Goal: Book appointment/travel/reservation

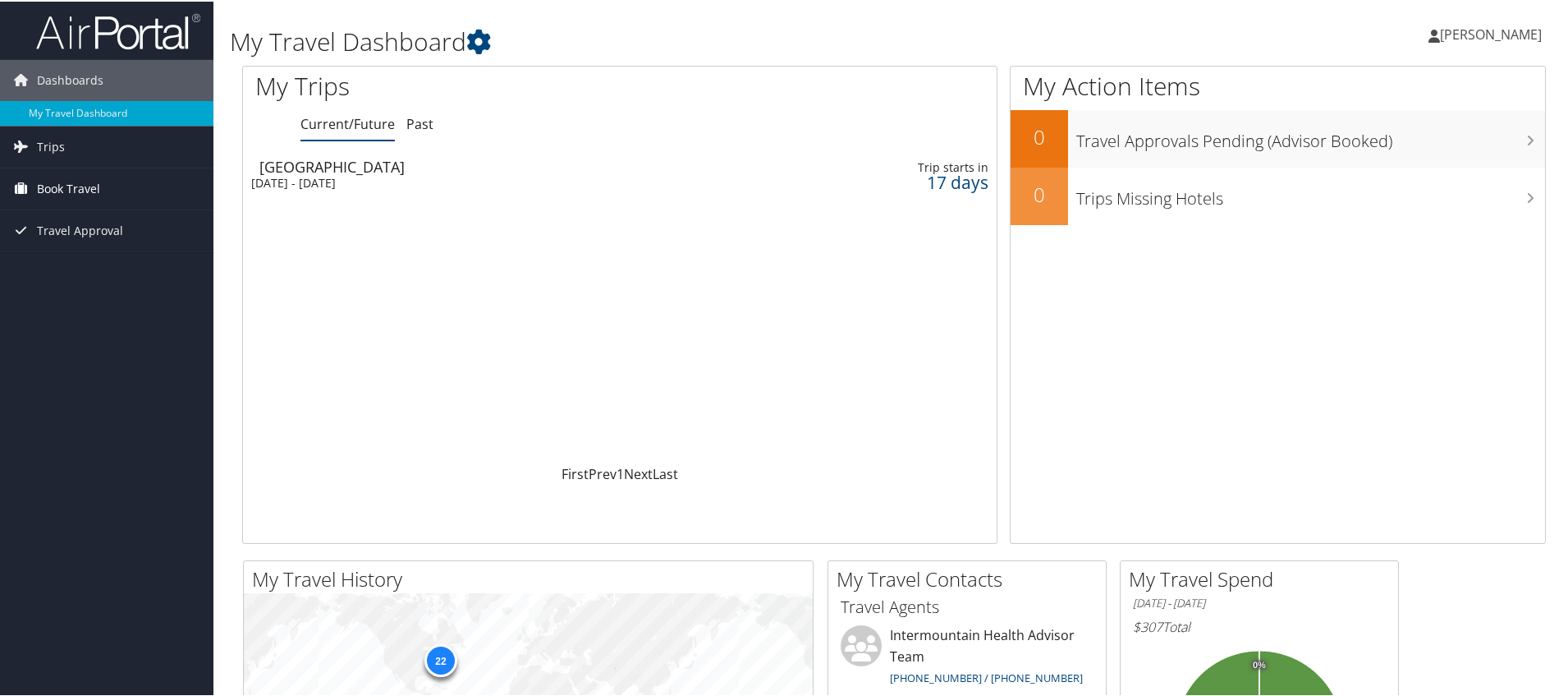
click at [46, 187] on span "Book Travel" at bounding box center [68, 187] width 63 height 41
click at [86, 268] on link "Book/Manage Online Trips" at bounding box center [106, 269] width 214 height 25
